Goal: Transaction & Acquisition: Purchase product/service

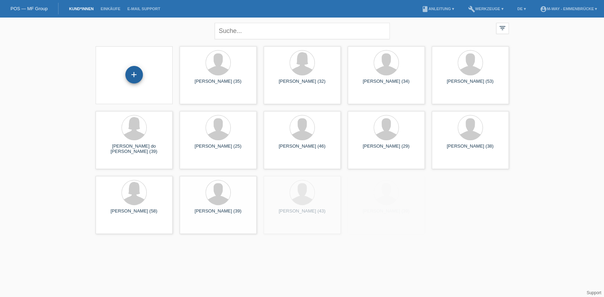
click at [131, 72] on div "+" at bounding box center [134, 75] width 18 height 18
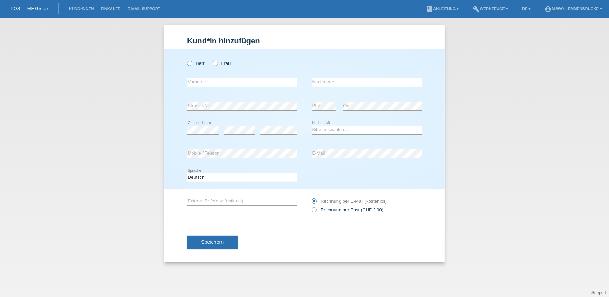
click at [200, 63] on label "Herr" at bounding box center [196, 63] width 18 height 5
click at [192, 63] on input "Herr" at bounding box center [189, 63] width 5 height 5
radio input "true"
click at [204, 83] on input "text" at bounding box center [242, 82] width 110 height 9
type input "Raffael"
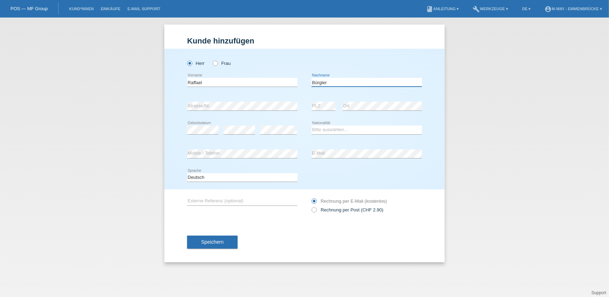
type input "Bürgler"
click at [426, 94] on div "Herr Frau Raffael error Vorname C" at bounding box center [304, 119] width 280 height 141
click at [324, 130] on select "Bitte auswählen... Schweiz Deutschland Liechtenstein Österreich ------------ Af…" at bounding box center [367, 129] width 110 height 8
select select "CH"
click at [312, 125] on select "Bitte auswählen... Schweiz Deutschland Liechtenstein Österreich ------------ Af…" at bounding box center [367, 129] width 110 height 8
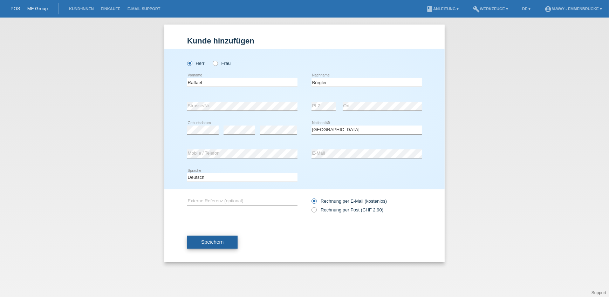
click at [223, 239] on span "Speichern" at bounding box center [212, 242] width 22 height 6
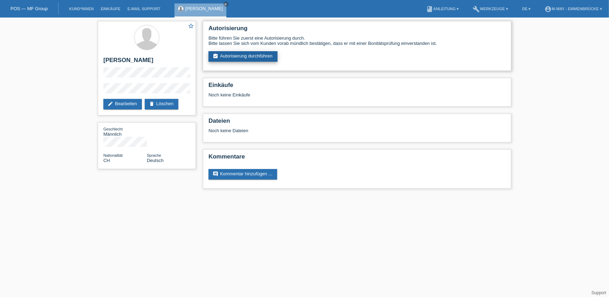
click at [259, 61] on link "assignment_turned_in Autorisierung durchführen" at bounding box center [243, 56] width 69 height 11
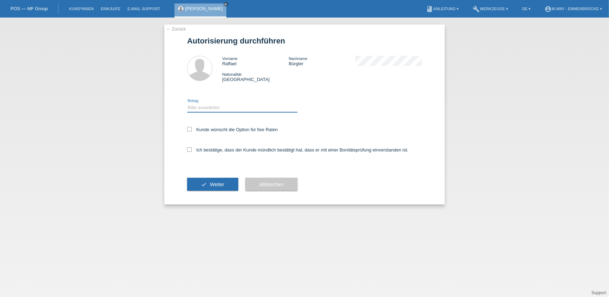
click at [251, 110] on select "Bitte auswählen CHF 1.00 - CHF 499.00 CHF 500.00 - CHF 1'999.00 CHF 2'000.00 - …" at bounding box center [242, 107] width 110 height 8
select select "3"
click at [187, 103] on select "Bitte auswählen CHF 1.00 - CHF 499.00 CHF 500.00 - CHF 1'999.00 CHF 2'000.00 - …" at bounding box center [242, 107] width 110 height 8
click at [224, 128] on label "Kunde wünscht die Option für fixe Raten" at bounding box center [232, 129] width 91 height 5
click at [192, 128] on input "Kunde wünscht die Option für fixe Raten" at bounding box center [189, 129] width 5 height 5
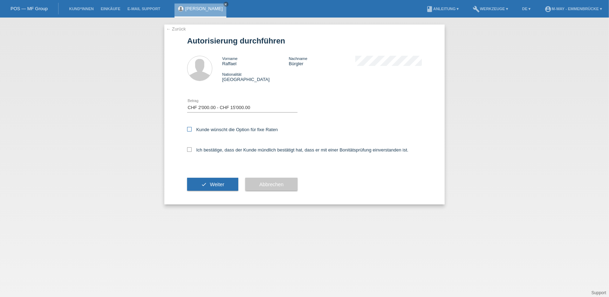
checkbox input "true"
click at [214, 148] on label "Ich bestätige, dass der Kunde mündlich bestätigt hat, dass er mit einer Bonität…" at bounding box center [297, 149] width 221 height 5
click at [192, 148] on input "Ich bestätige, dass der Kunde mündlich bestätigt hat, dass er mit einer Bonität…" at bounding box center [189, 149] width 5 height 5
checkbox input "true"
click at [207, 183] on button "check Weiter" at bounding box center [212, 184] width 51 height 13
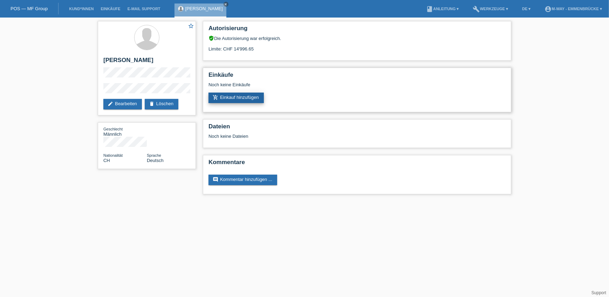
click at [241, 95] on link "add_shopping_cart Einkauf hinzufügen" at bounding box center [236, 98] width 55 height 11
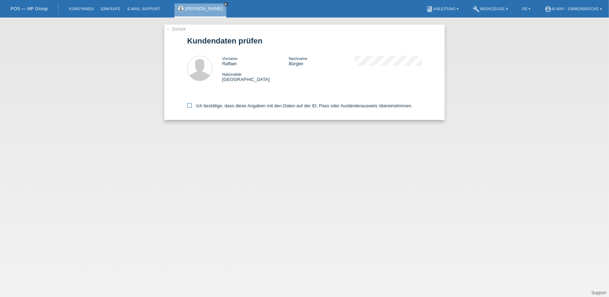
click at [190, 106] on icon at bounding box center [189, 105] width 5 height 5
click at [190, 106] on input "Ich bestätige, dass diese Angaben mit den Daten auf der ID, Pass oder Ausländer…" at bounding box center [189, 105] width 5 height 5
checkbox input "true"
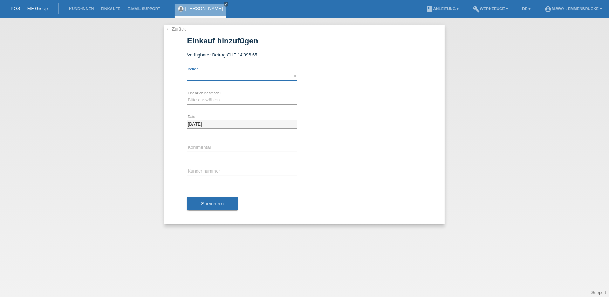
click at [232, 75] on input "text" at bounding box center [242, 76] width 110 height 9
click at [236, 75] on input "text" at bounding box center [242, 76] width 110 height 9
type input "3999.20"
click at [227, 97] on select "Bitte auswählen Fixe Raten Kauf auf Rechnung mit Teilzahlungsoption" at bounding box center [242, 100] width 110 height 8
select select "77"
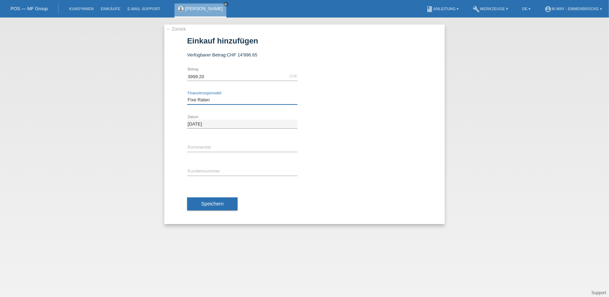
click at [187, 96] on select "Bitte auswählen Fixe Raten Kauf auf Rechnung mit Teilzahlungsoption" at bounding box center [242, 100] width 110 height 8
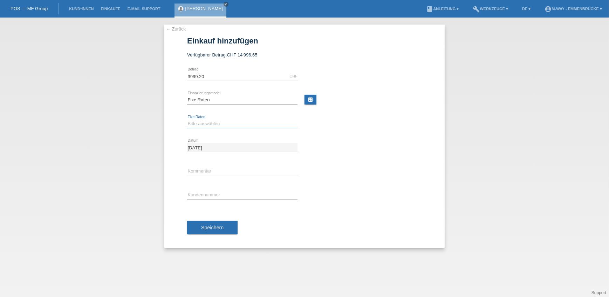
click at [230, 122] on select "Bitte auswählen 4 Raten 5 Raten 6 Raten 7 Raten 8 Raten 9 Raten 10 Raten 11 Rat…" at bounding box center [242, 123] width 110 height 8
select select "202"
click at [187, 119] on select "Bitte auswählen 4 Raten 5 Raten 6 Raten 7 Raten 8 Raten 9 Raten 10 Raten 11 Rat…" at bounding box center [242, 123] width 110 height 8
click at [485, 10] on link "build Werkzeuge ▾" at bounding box center [491, 9] width 42 height 4
click at [485, 25] on span "Raten-Kalkulator" at bounding box center [488, 27] width 36 height 8
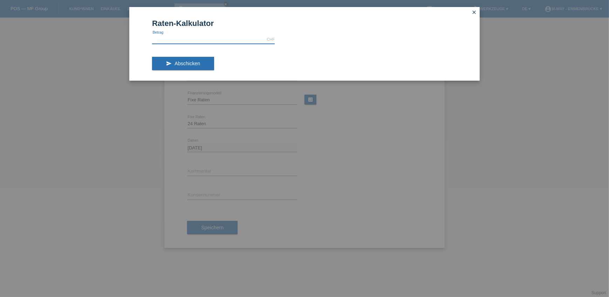
click at [231, 39] on input "text" at bounding box center [213, 39] width 123 height 9
type input "3999.00"
click at [164, 64] on button "send Abschicken" at bounding box center [183, 63] width 62 height 13
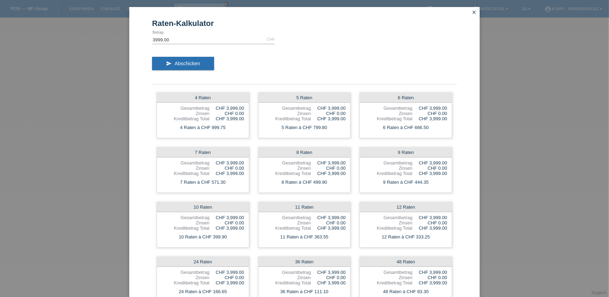
click at [471, 13] on icon "close" at bounding box center [474, 12] width 6 height 6
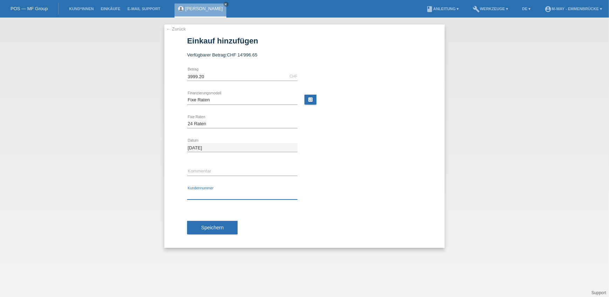
click at [212, 192] on input "text" at bounding box center [242, 195] width 110 height 9
type input "K114981"
click at [213, 226] on span "Speichern" at bounding box center [212, 228] width 22 height 6
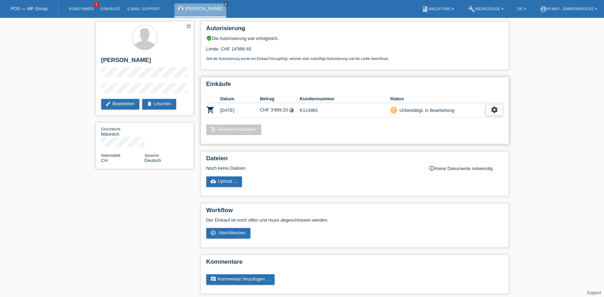
click at [490, 105] on div "settings" at bounding box center [495, 109] width 18 height 11
click at [463, 139] on div "check_circle_outline Abschliessen" at bounding box center [459, 141] width 89 height 11
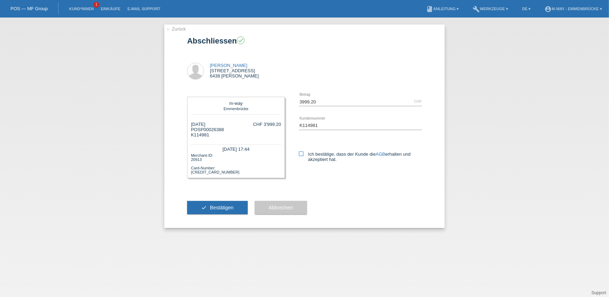
click at [320, 155] on label "Ich bestätige, dass der Kunde die AGB erhalten und akzeptiert hat." at bounding box center [360, 156] width 123 height 11
click at [303, 155] on input "Ich bestätige, dass der Kunde die AGB erhalten und akzeptiert hat." at bounding box center [301, 153] width 5 height 5
checkbox input "true"
click at [230, 205] on span "Bestätigen" at bounding box center [222, 208] width 24 height 6
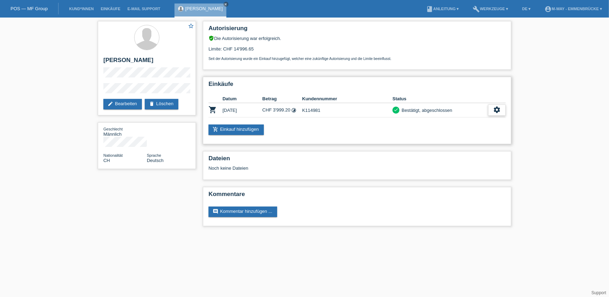
click at [492, 109] on div "settings" at bounding box center [497, 109] width 18 height 11
click at [468, 140] on span "Quittung herunterladen" at bounding box center [471, 141] width 49 height 8
click at [494, 108] on icon "settings" at bounding box center [497, 110] width 8 height 8
click at [487, 132] on span "AGB herunterladen" at bounding box center [467, 130] width 41 height 8
